Goal: Information Seeking & Learning: Understand process/instructions

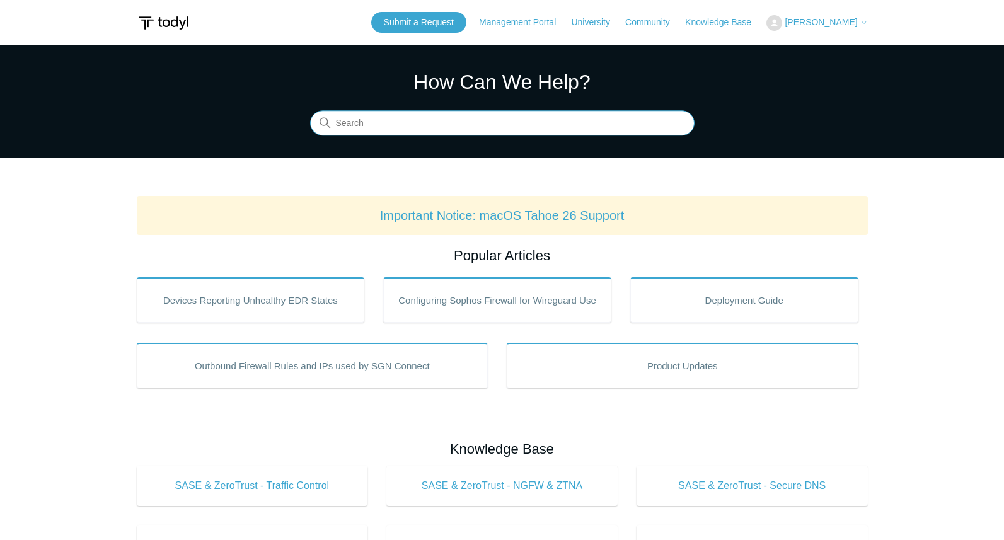
click at [341, 120] on input "Search" at bounding box center [502, 123] width 385 height 25
click at [341, 125] on input "Search" at bounding box center [502, 123] width 385 height 25
type input "cannot find a location to connect"
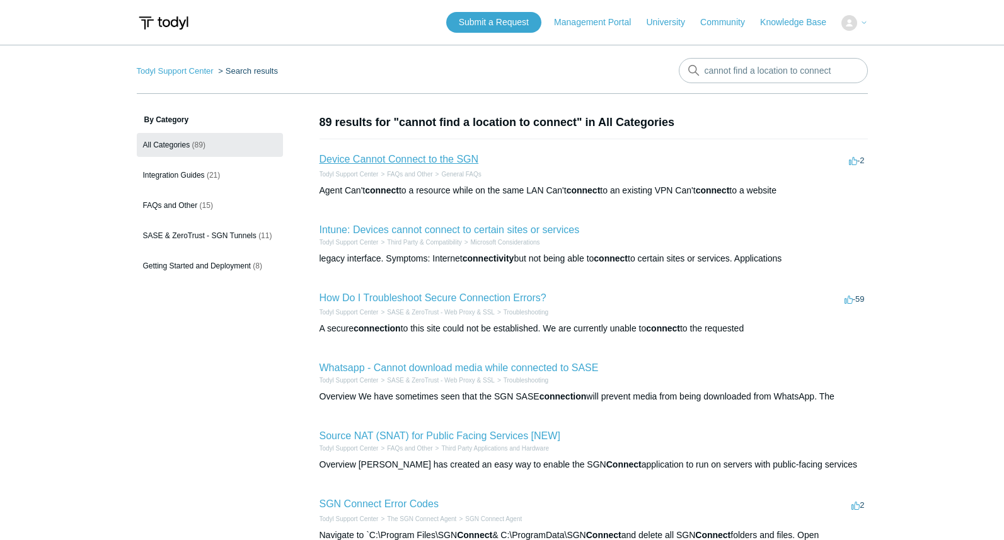
click at [403, 156] on link "Device Cannot Connect to the SGN" at bounding box center [399, 159] width 159 height 11
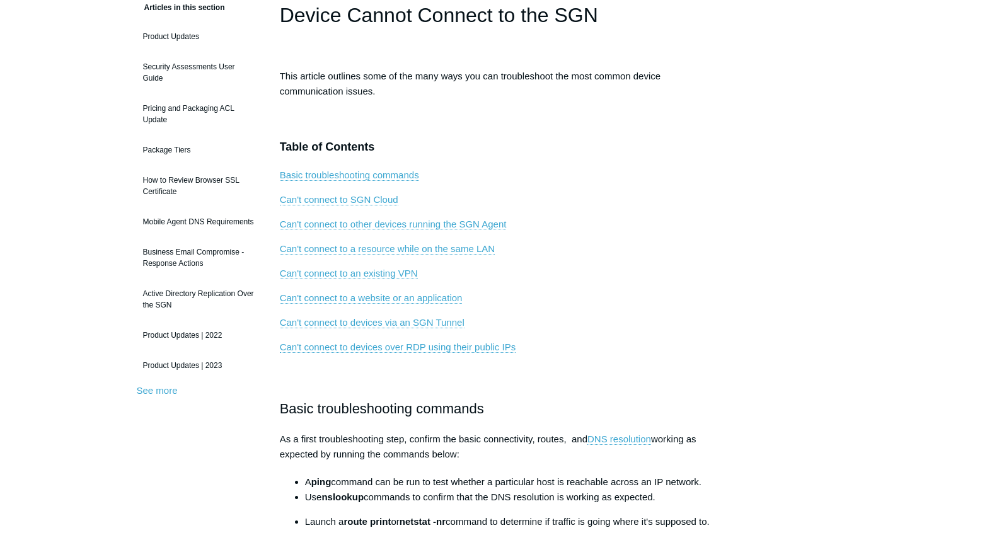
scroll to position [126, 0]
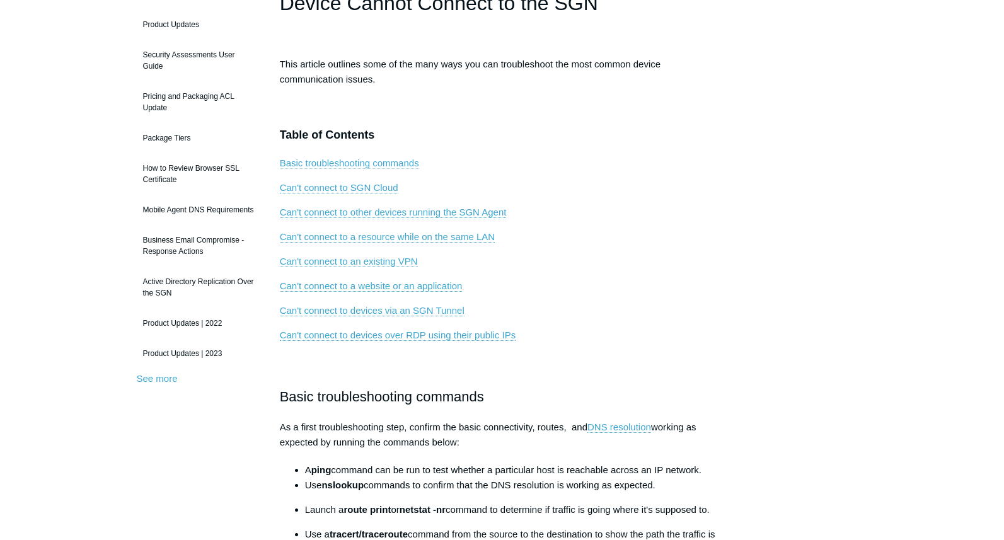
click at [328, 163] on link "Basic troubleshooting commands" at bounding box center [349, 163] width 139 height 11
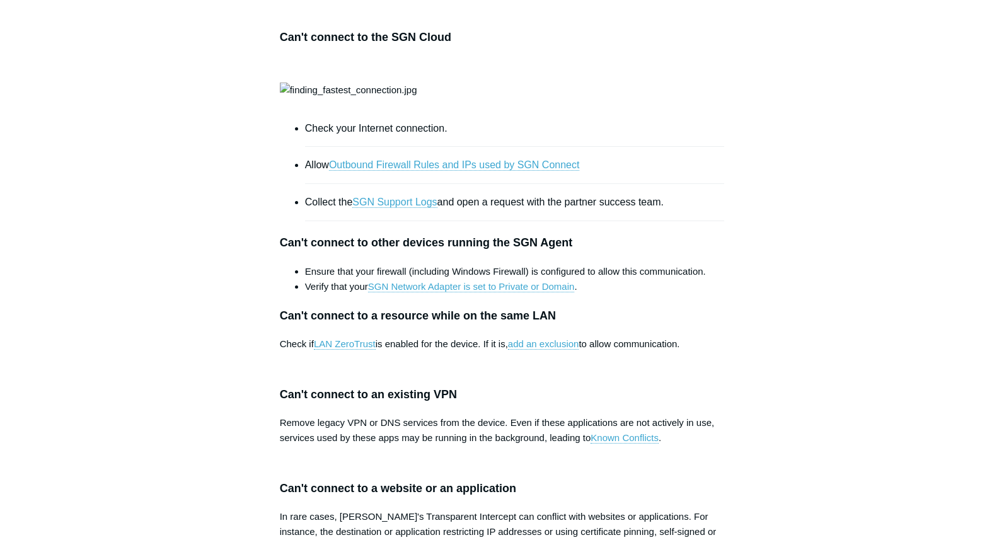
scroll to position [819, 0]
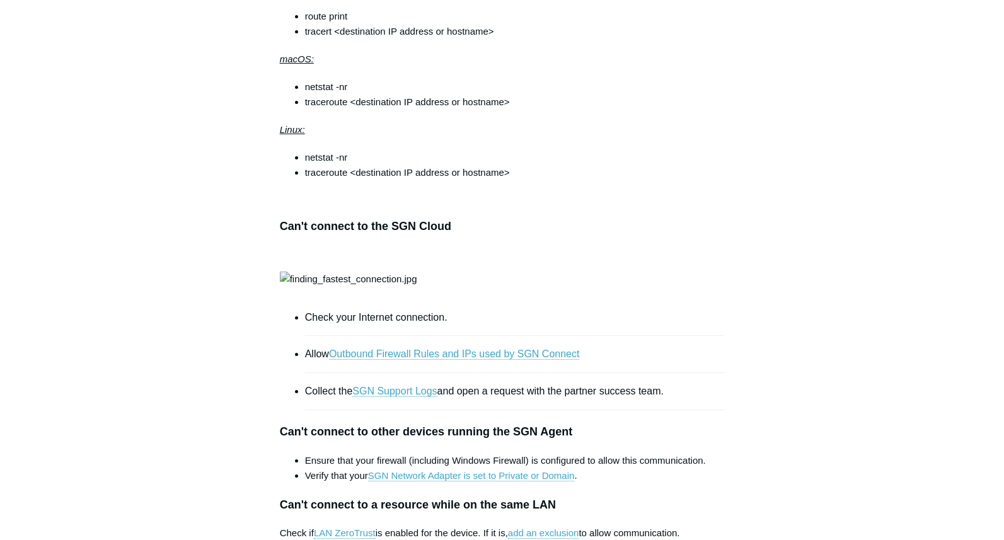
click at [6, 91] on main "Todyl Support Center FAQs and Other General FAQs Articles in this section Produ…" at bounding box center [502, 394] width 1004 height 2339
